Goal: Information Seeking & Learning: Learn about a topic

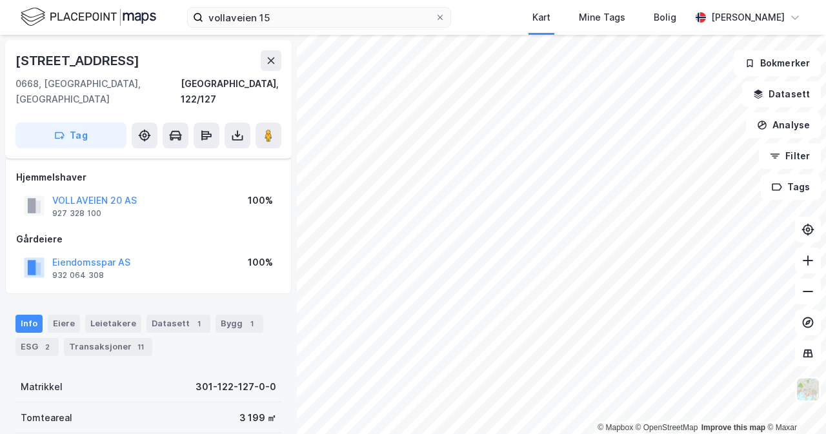
scroll to position [64, 0]
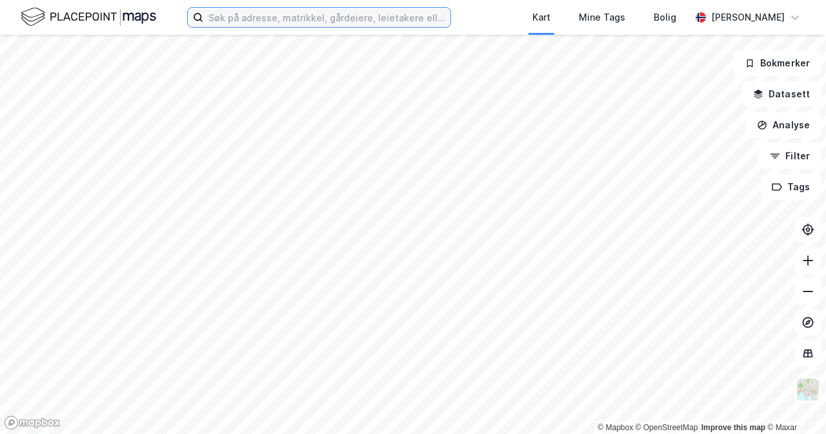
click at [435, 24] on input at bounding box center [326, 17] width 247 height 19
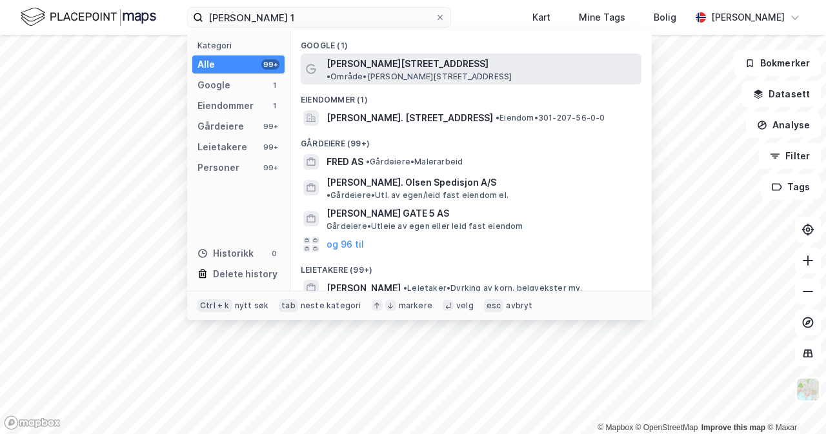
click at [459, 72] on span "• Område • Fred Olsens gate 1, 0152 Oslo" at bounding box center [418, 77] width 185 height 10
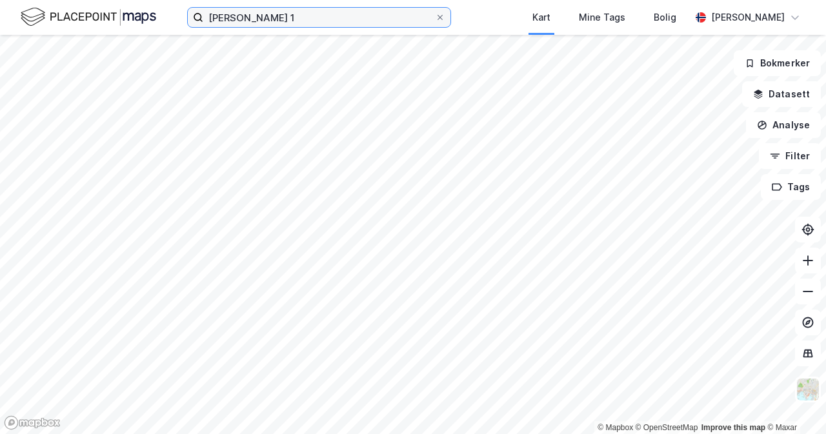
click at [350, 24] on input "fred olsensg 1" at bounding box center [319, 17] width 232 height 19
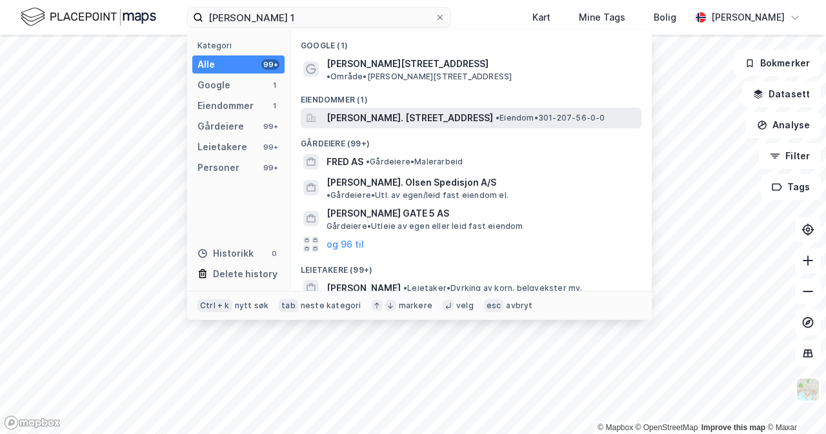
click at [429, 111] on span "Fred. Olsens gate 1, 0152, OSLO, OSLO" at bounding box center [409, 117] width 166 height 15
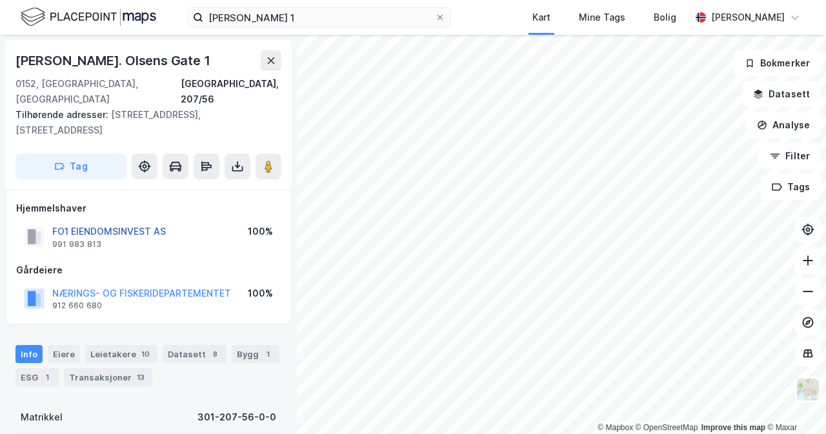
click at [0, 0] on button "FO1 EIENDOMSINVEST AS" at bounding box center [0, 0] width 0 height 0
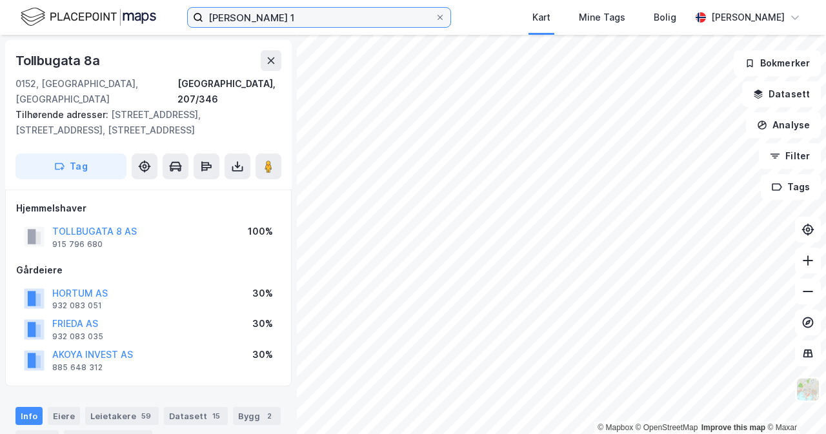
click at [320, 16] on input "fred olsensg 1" at bounding box center [319, 17] width 232 height 19
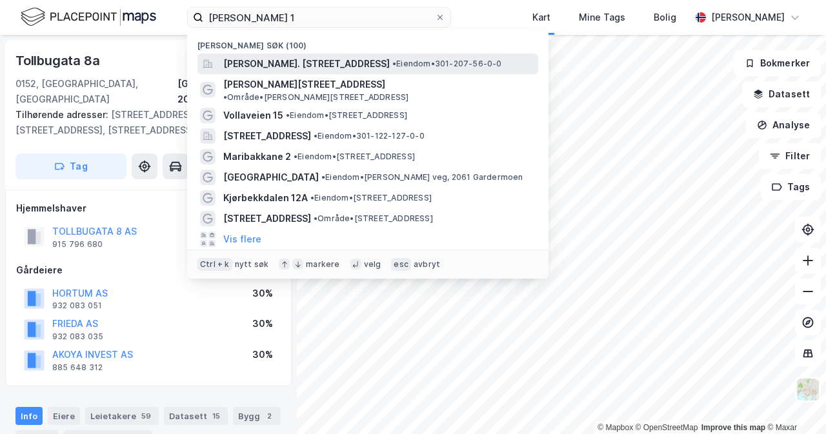
click at [362, 61] on span "Fred. Olsens gate 1, 0152, OSLO, OSLO" at bounding box center [306, 63] width 166 height 15
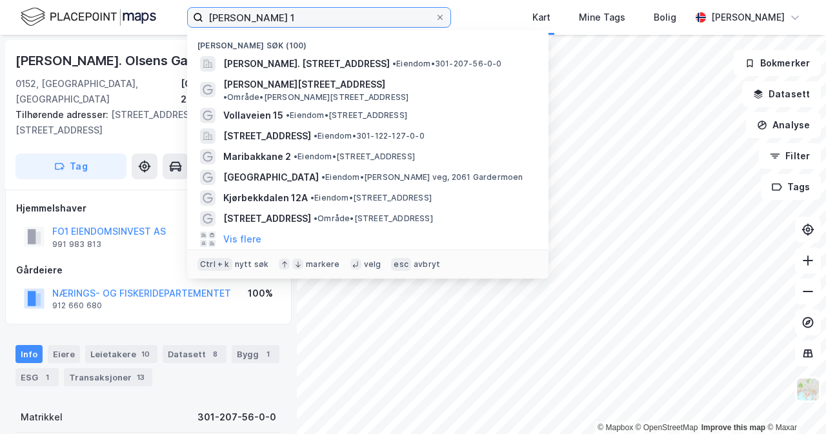
click at [410, 25] on input "fred olsensg 1" at bounding box center [319, 17] width 232 height 19
click at [410, 24] on input "fred olsensg 1" at bounding box center [319, 17] width 232 height 19
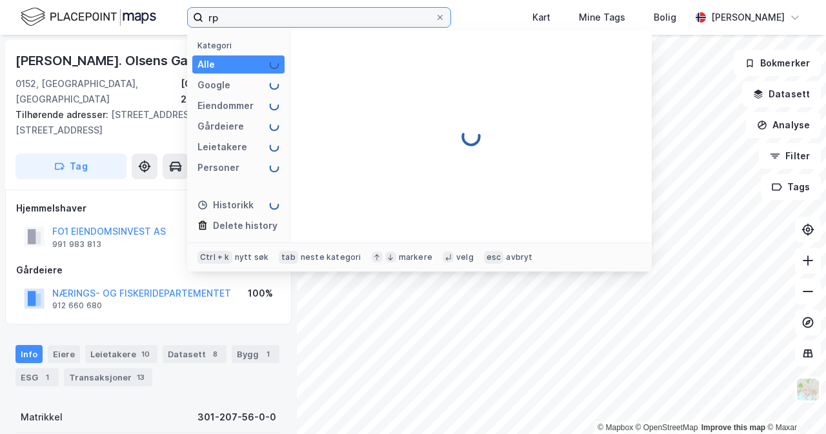
type input "r"
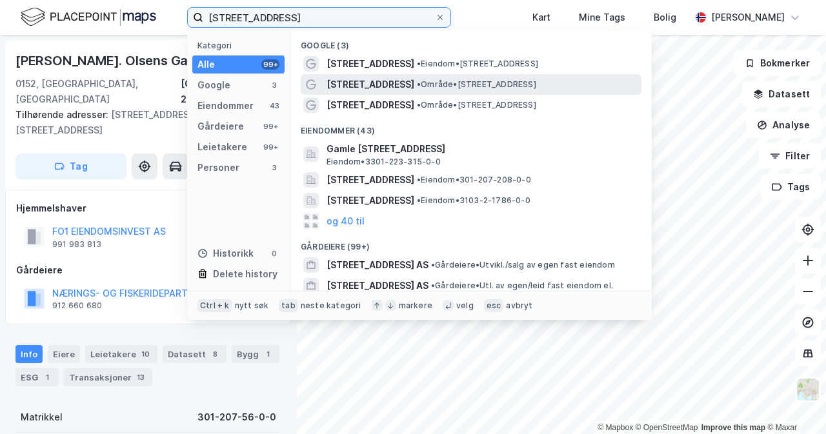
type input "rådhusgata 1"
click at [451, 86] on span "• Område • Rådhusgata 1, 0151 Oslo" at bounding box center [476, 84] width 119 height 10
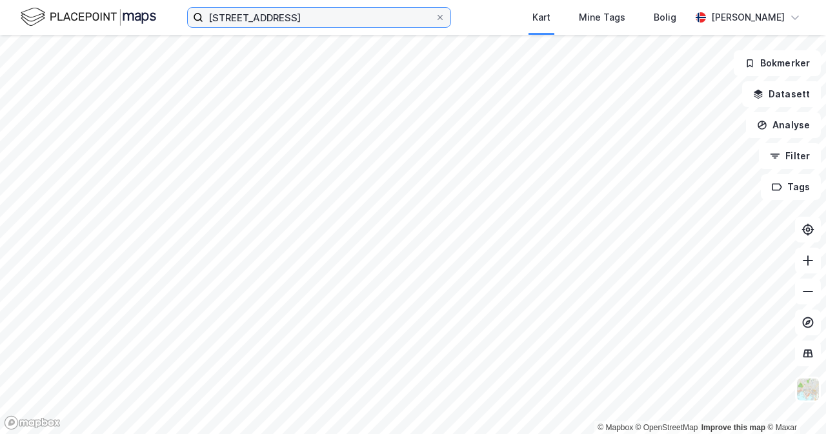
click at [402, 19] on input "rådhusgata 1" at bounding box center [319, 17] width 232 height 19
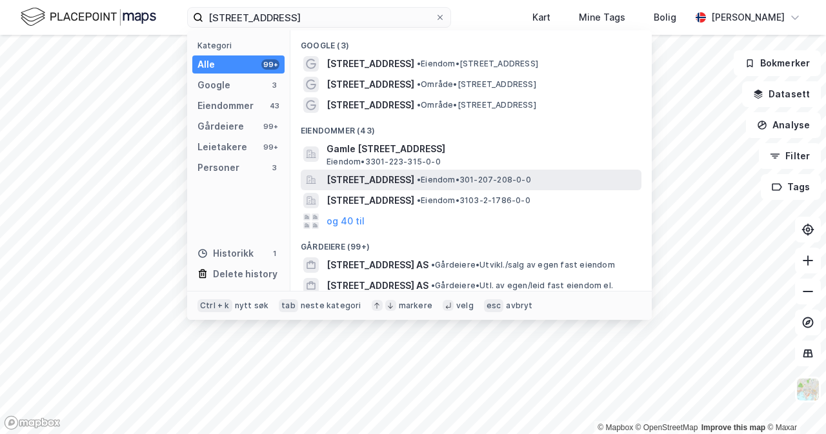
click at [414, 175] on span "Rådhusgata 1, 0151, OSLO, OSLO" at bounding box center [370, 179] width 88 height 15
